Goal: Navigation & Orientation: Find specific page/section

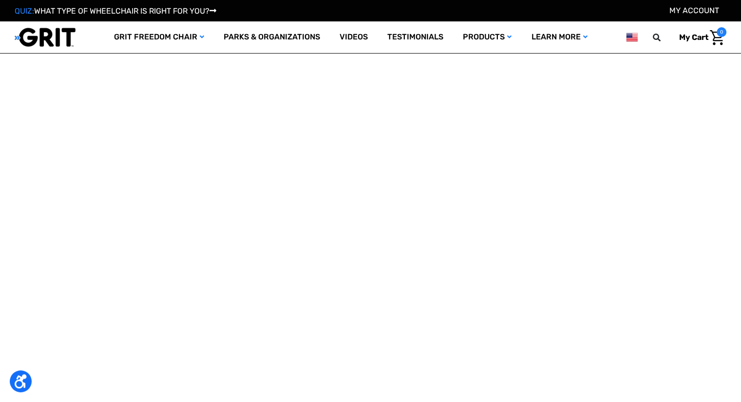
select select "US"
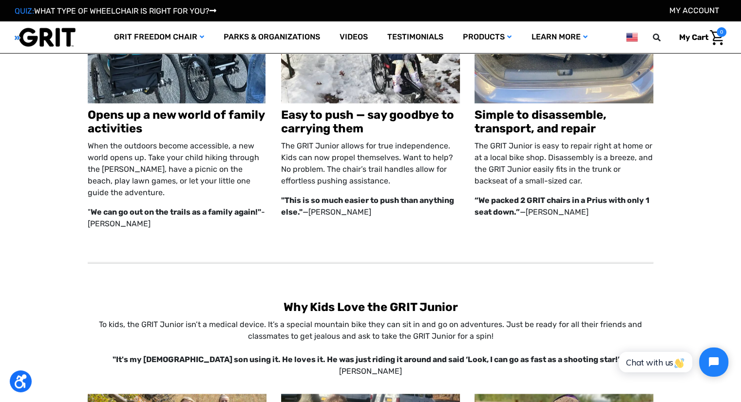
scroll to position [1132, 0]
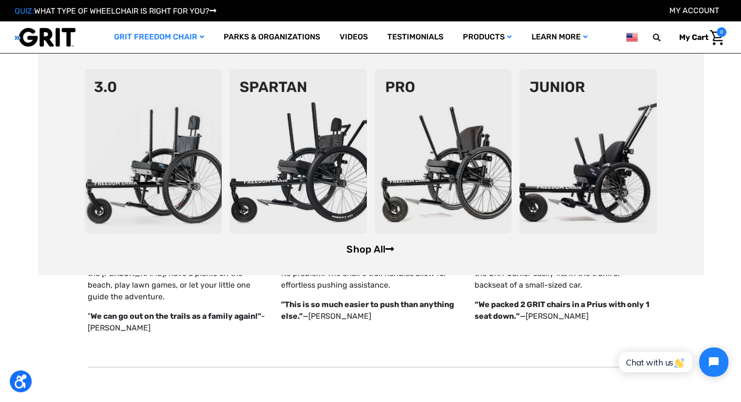
click at [365, 251] on link "Shop All" at bounding box center [370, 250] width 48 height 12
